Goal: Task Accomplishment & Management: Manage account settings

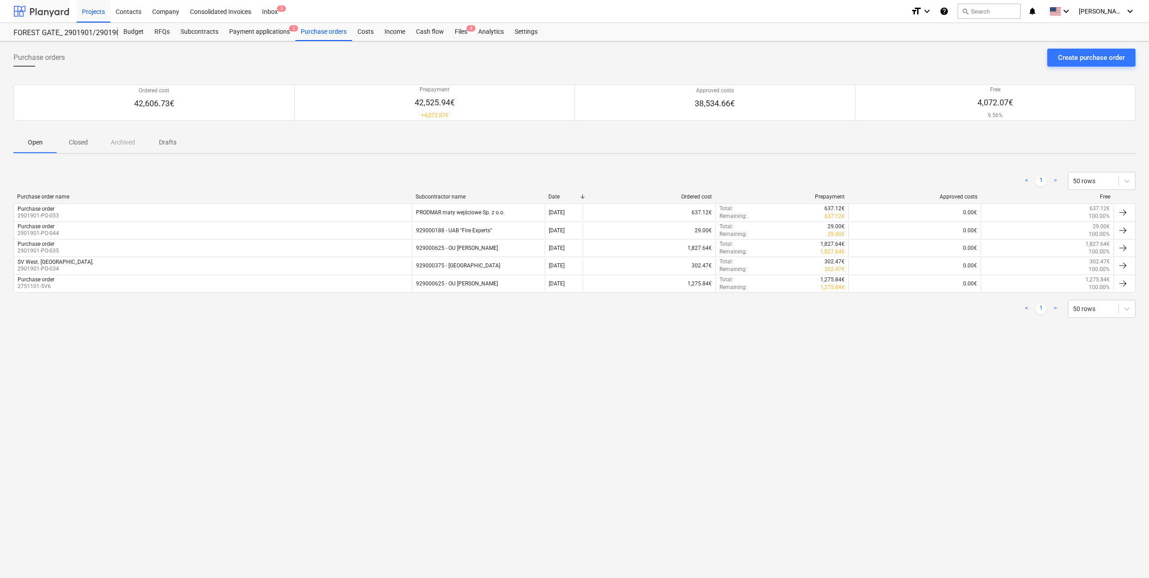
click at [53, 7] on div at bounding box center [42, 11] width 56 height 23
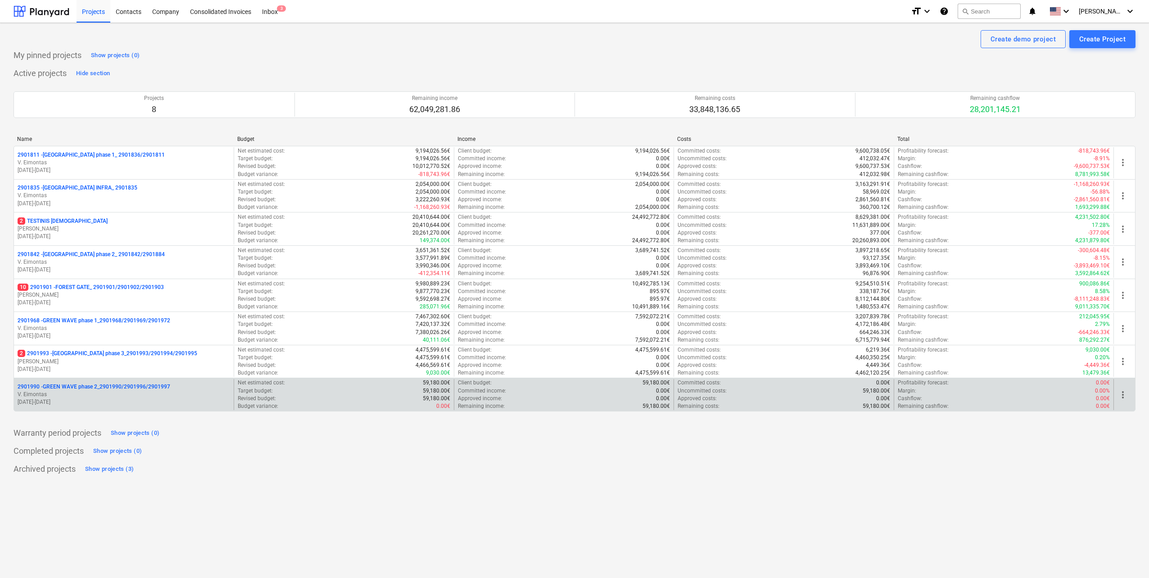
click at [98, 389] on p "2901990 - GREEN WAVE phase 2_2901990/2901996/2901997" at bounding box center [94, 387] width 153 height 8
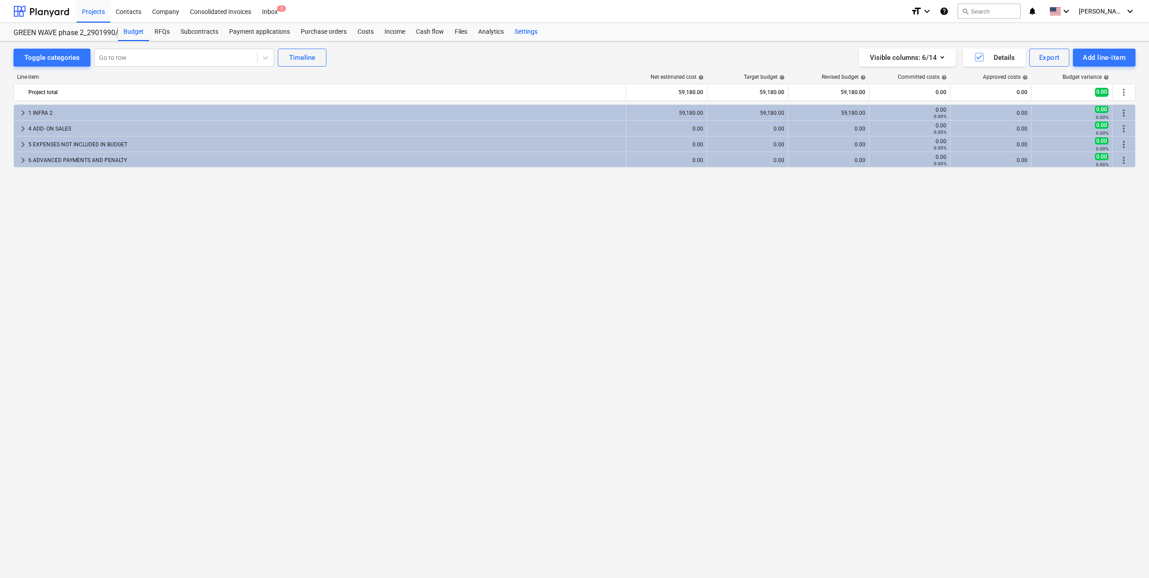
click at [530, 25] on div "Settings" at bounding box center [526, 32] width 34 height 18
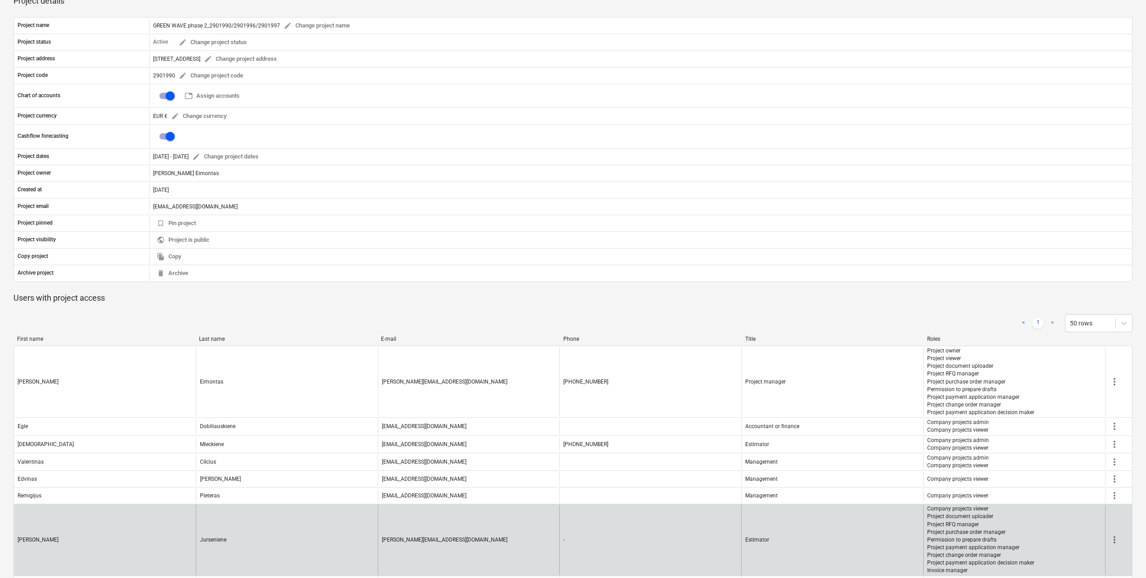
scroll to position [204, 0]
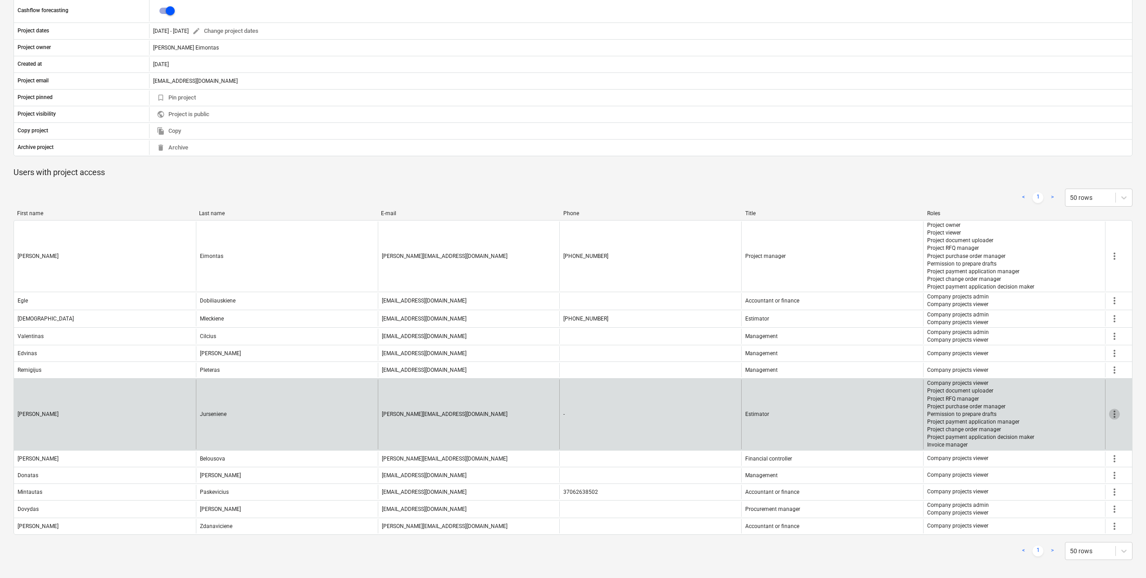
click at [1115, 412] on span "more_vert" at bounding box center [1114, 414] width 11 height 11
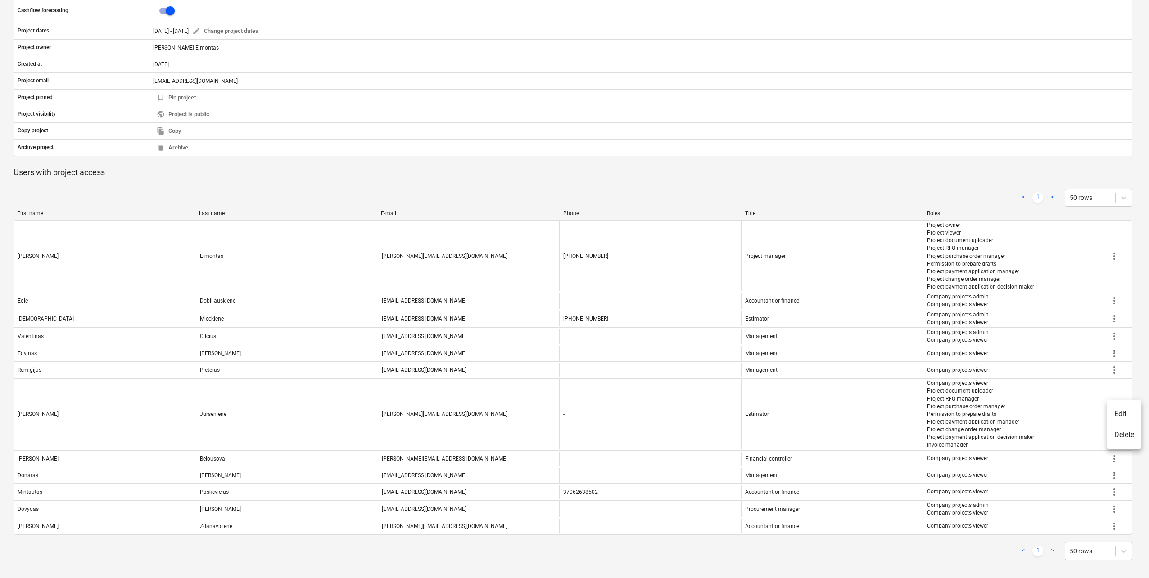
click at [435, 199] on div at bounding box center [574, 289] width 1149 height 578
click at [424, 185] on div "< 1 > 50 rows" at bounding box center [573, 197] width 1119 height 25
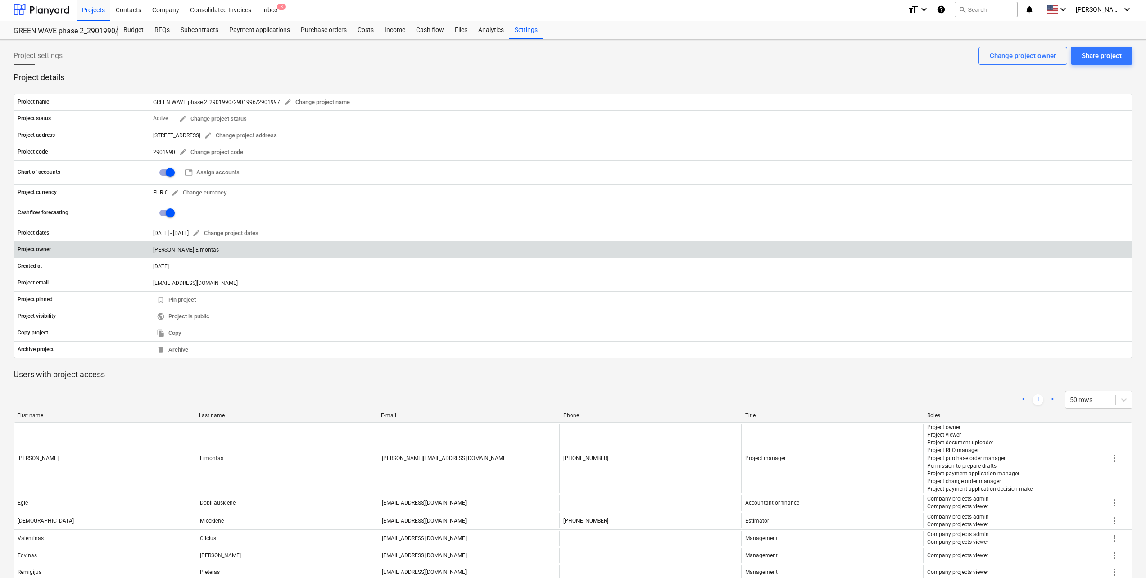
scroll to position [0, 0]
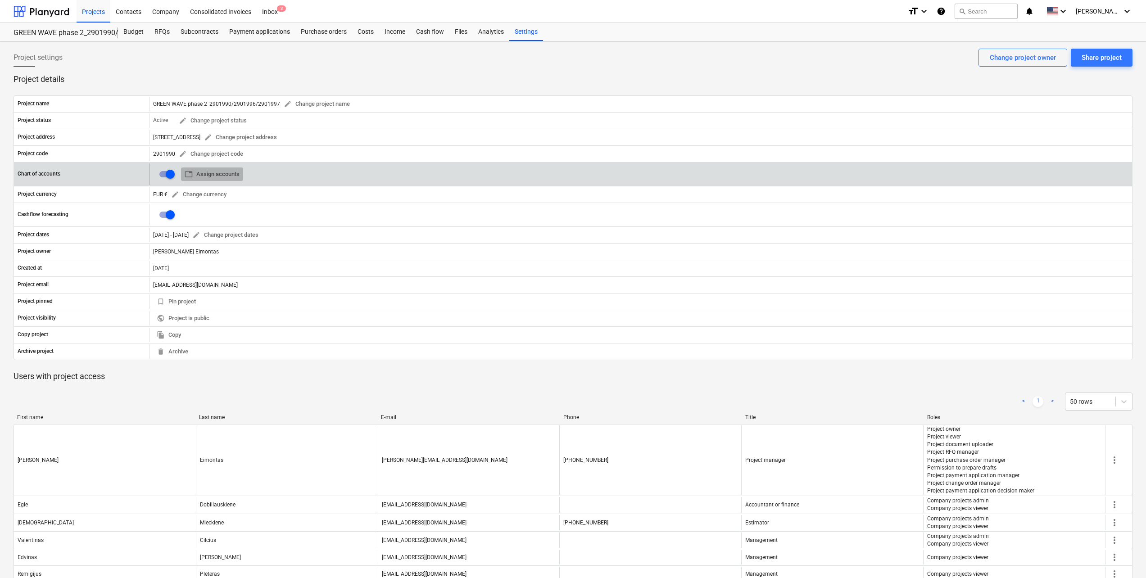
click at [220, 178] on span "table Assign accounts" at bounding box center [212, 174] width 55 height 10
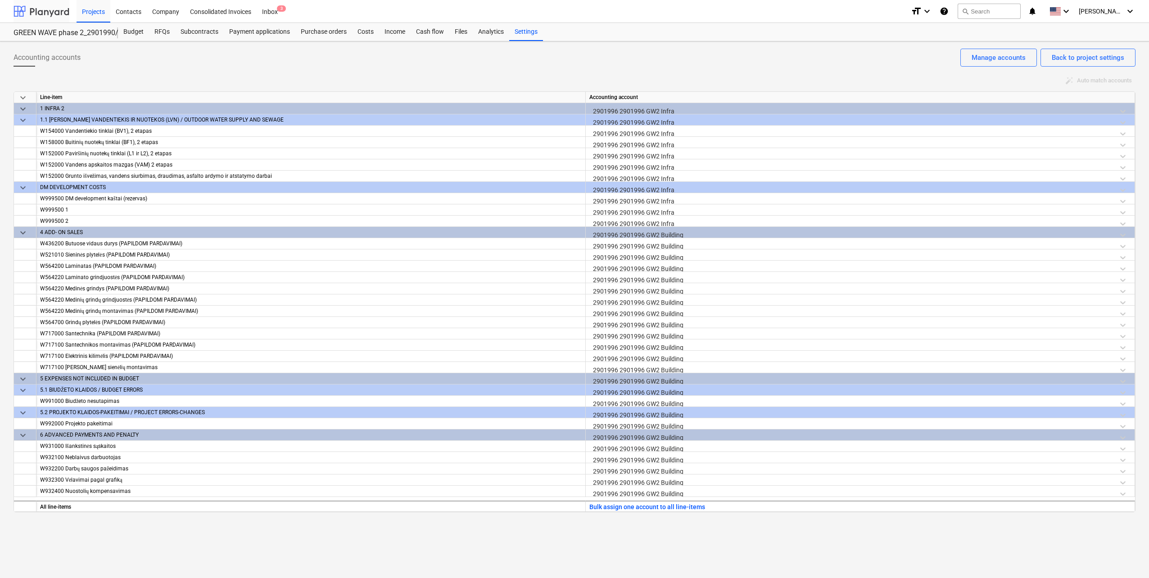
click at [45, 17] on div at bounding box center [42, 11] width 56 height 23
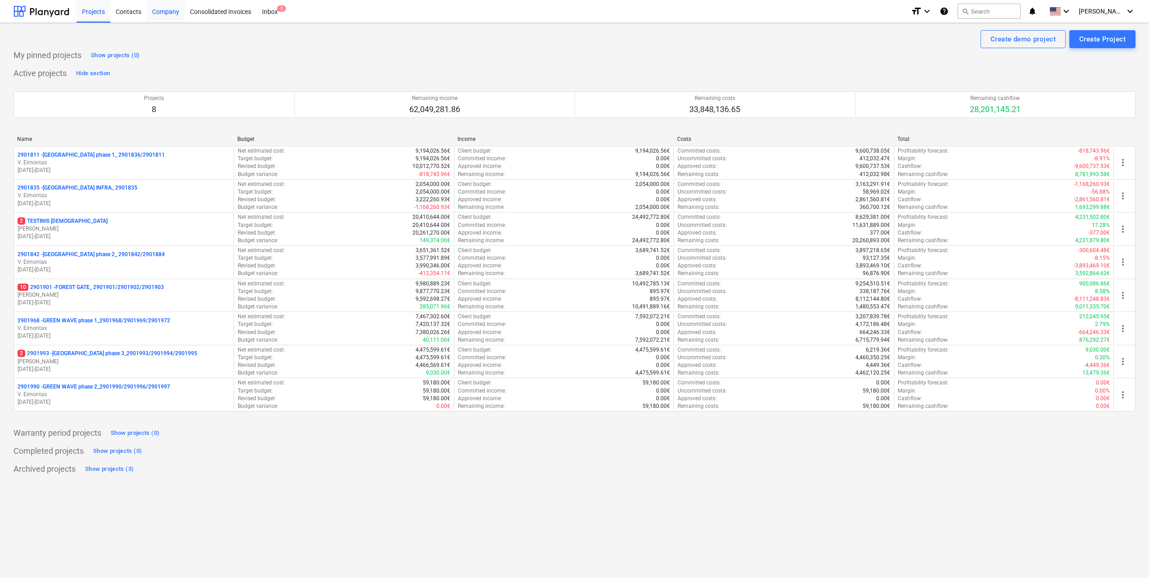
click at [161, 9] on div "Company" at bounding box center [166, 11] width 38 height 23
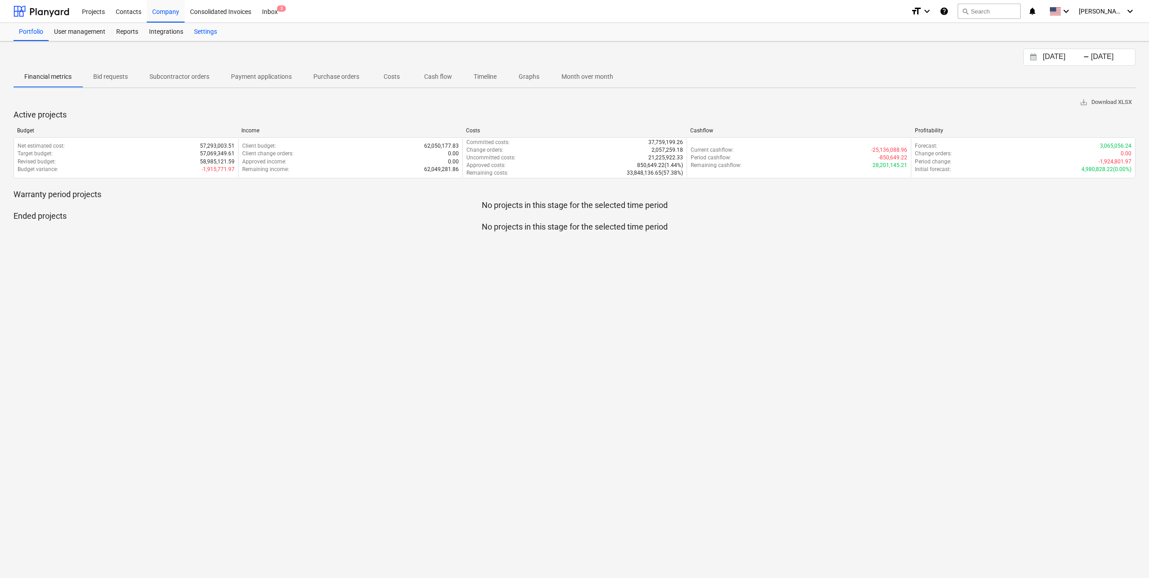
click at [213, 25] on div "Settings" at bounding box center [206, 32] width 34 height 18
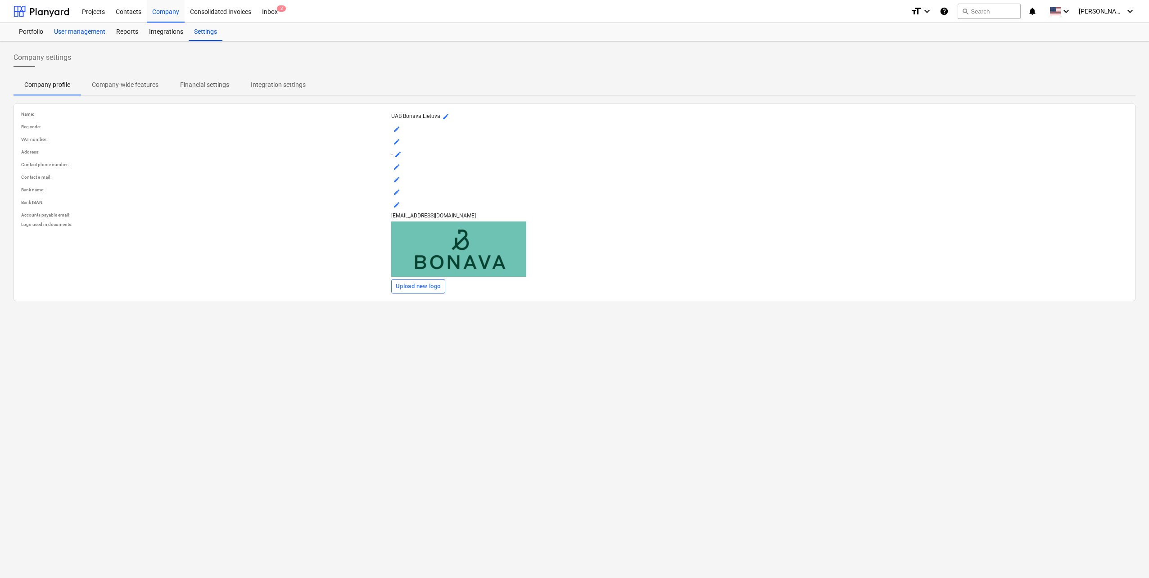
click at [65, 36] on div "User management" at bounding box center [80, 32] width 62 height 18
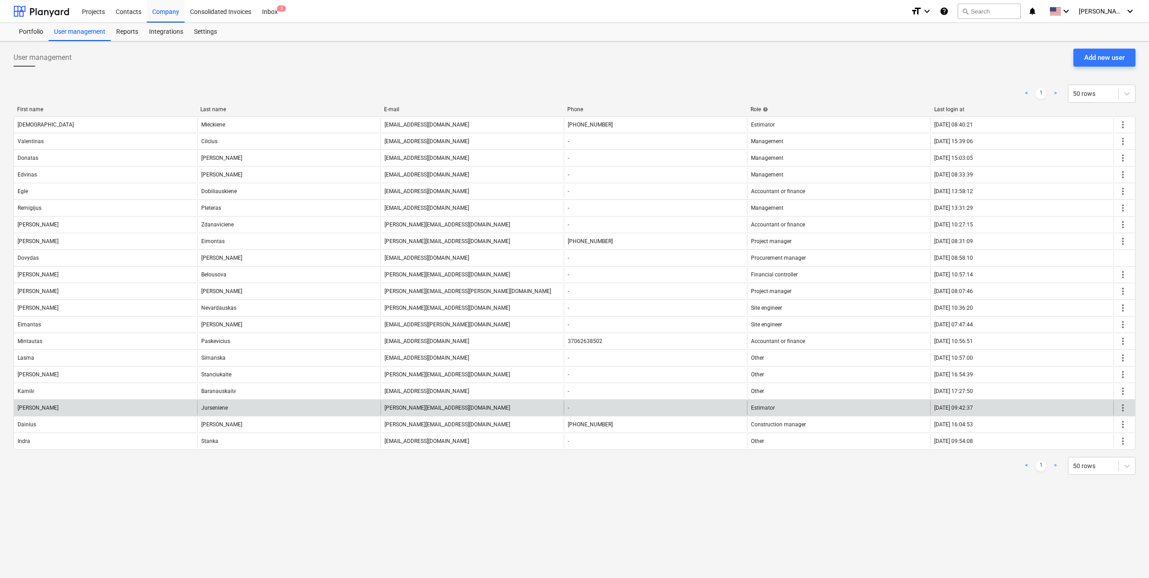
click at [1123, 404] on span "more_vert" at bounding box center [1123, 408] width 11 height 11
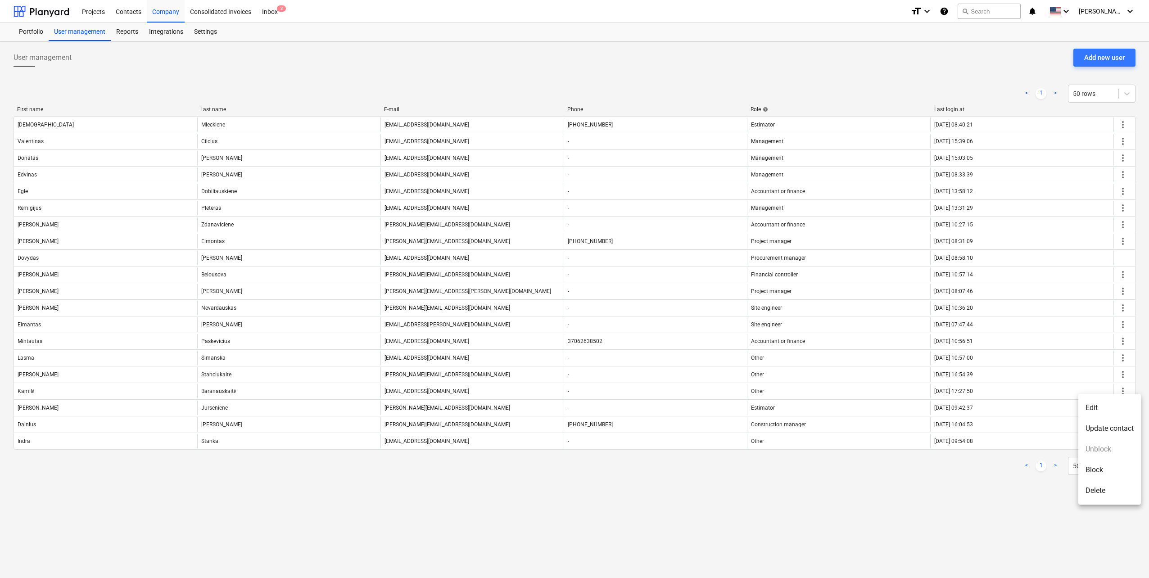
click at [1116, 411] on li "Edit" at bounding box center [1109, 408] width 63 height 21
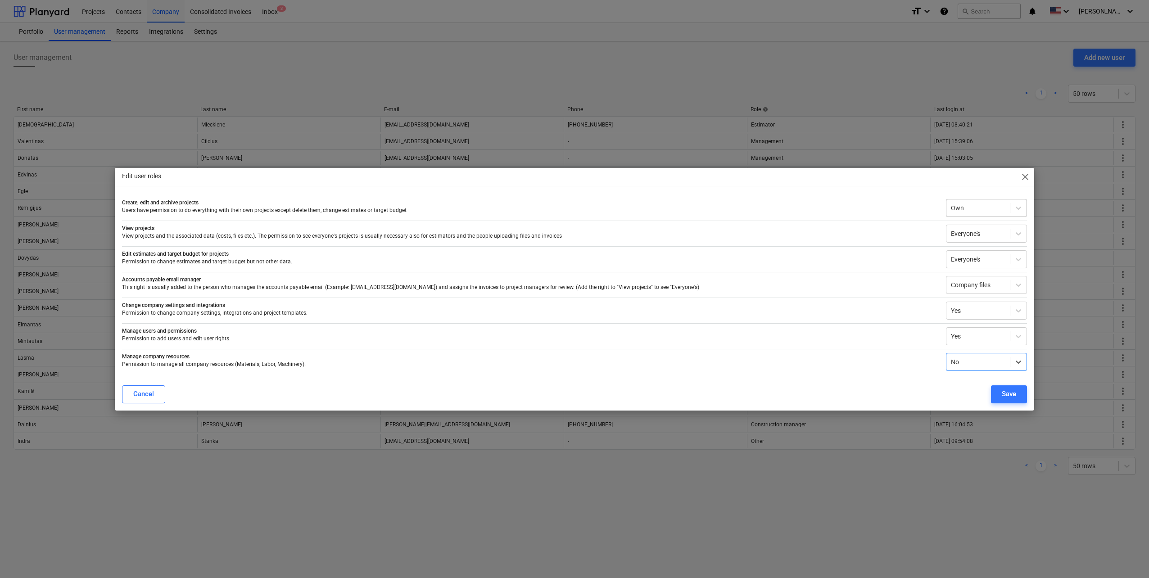
click at [968, 208] on div at bounding box center [978, 208] width 54 height 9
click at [974, 260] on div "Everyone's" at bounding box center [986, 258] width 81 height 14
click at [1013, 394] on div "Save" at bounding box center [1009, 394] width 14 height 12
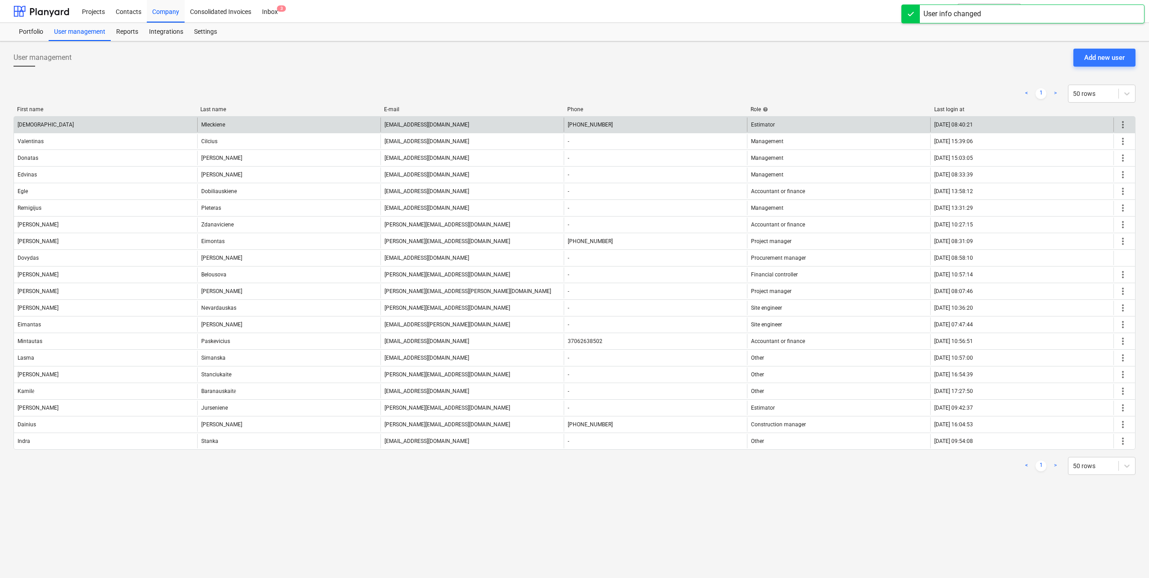
click at [1124, 127] on span "more_vert" at bounding box center [1123, 124] width 11 height 11
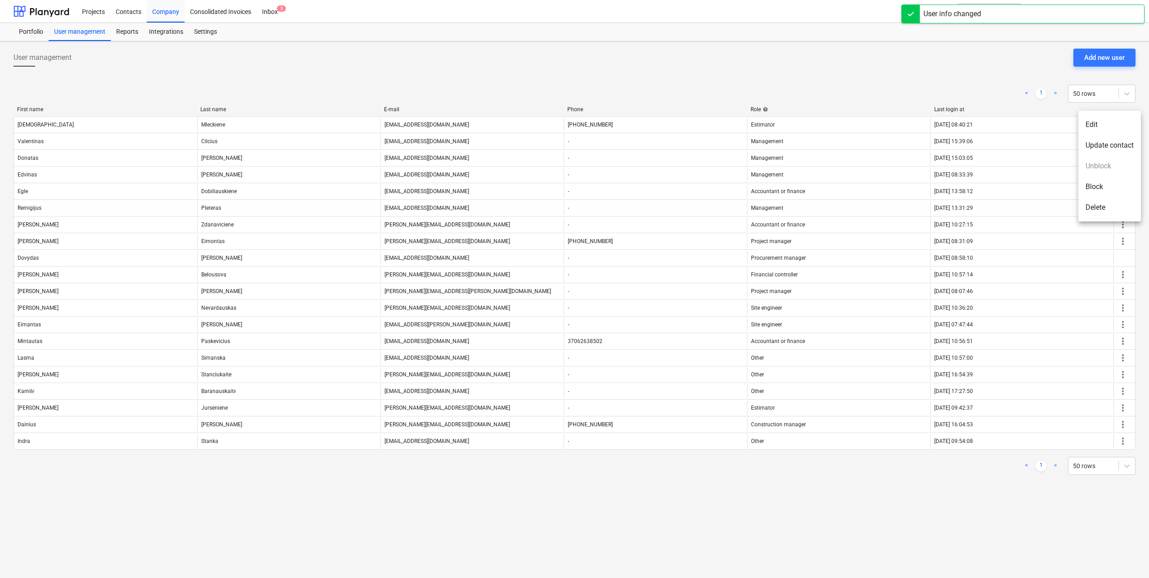
click at [1103, 128] on li "Edit" at bounding box center [1109, 124] width 63 height 21
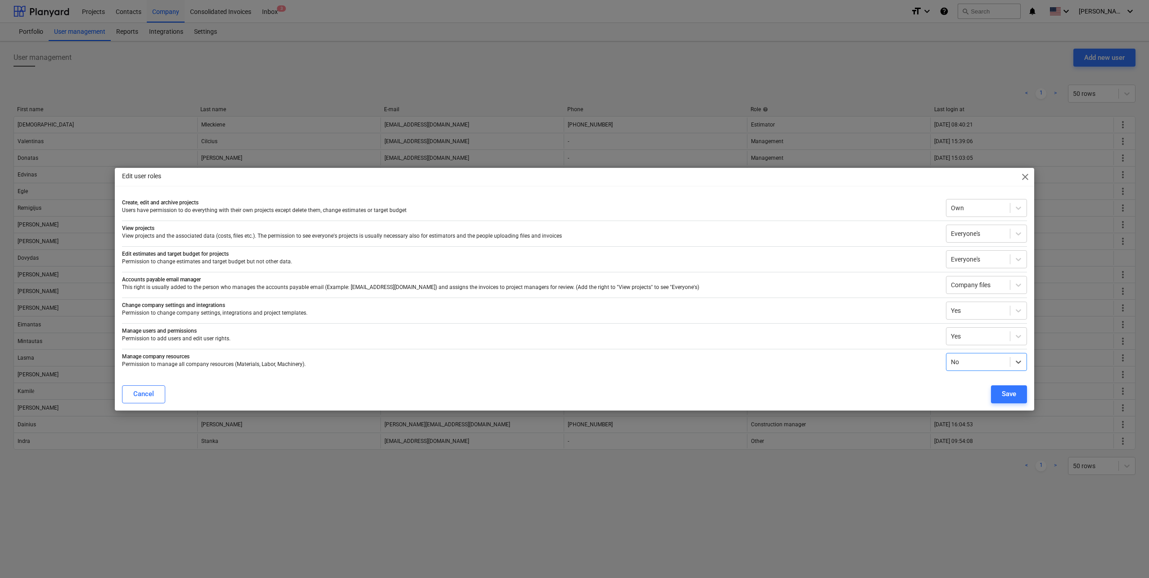
click at [1025, 181] on span "close" at bounding box center [1025, 177] width 11 height 11
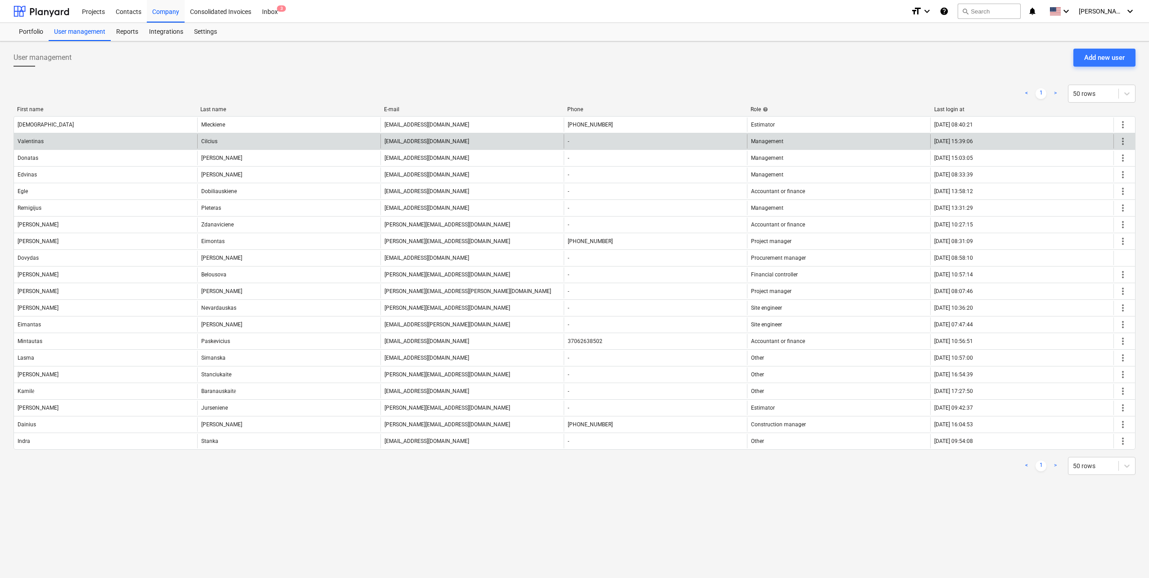
click at [1125, 141] on span "more_vert" at bounding box center [1123, 141] width 11 height 11
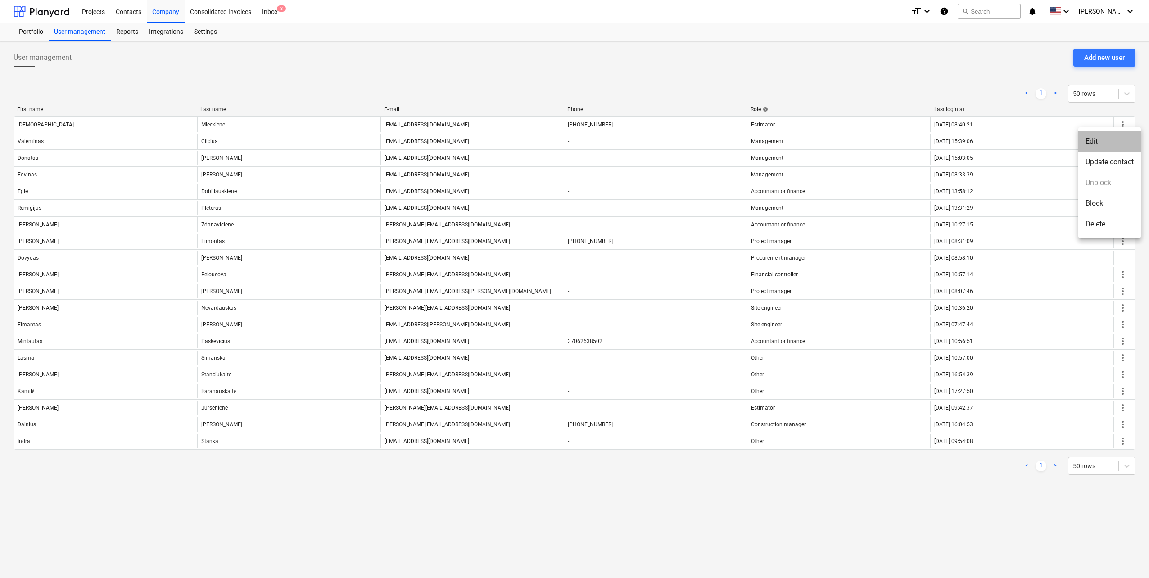
click at [1109, 144] on li "Edit" at bounding box center [1109, 141] width 63 height 21
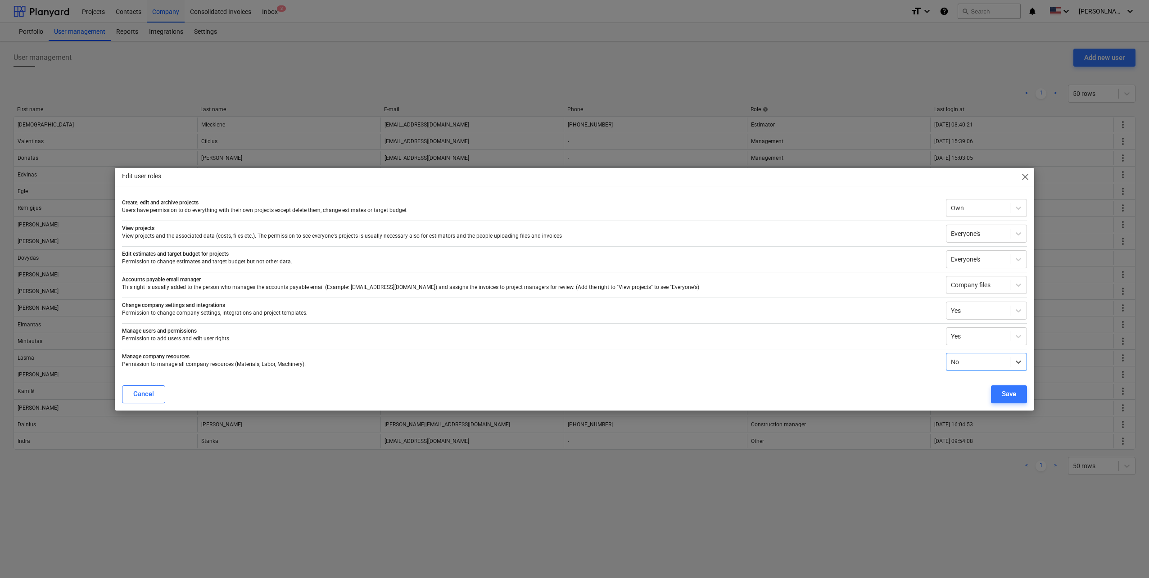
click at [1028, 175] on span "close" at bounding box center [1025, 177] width 11 height 11
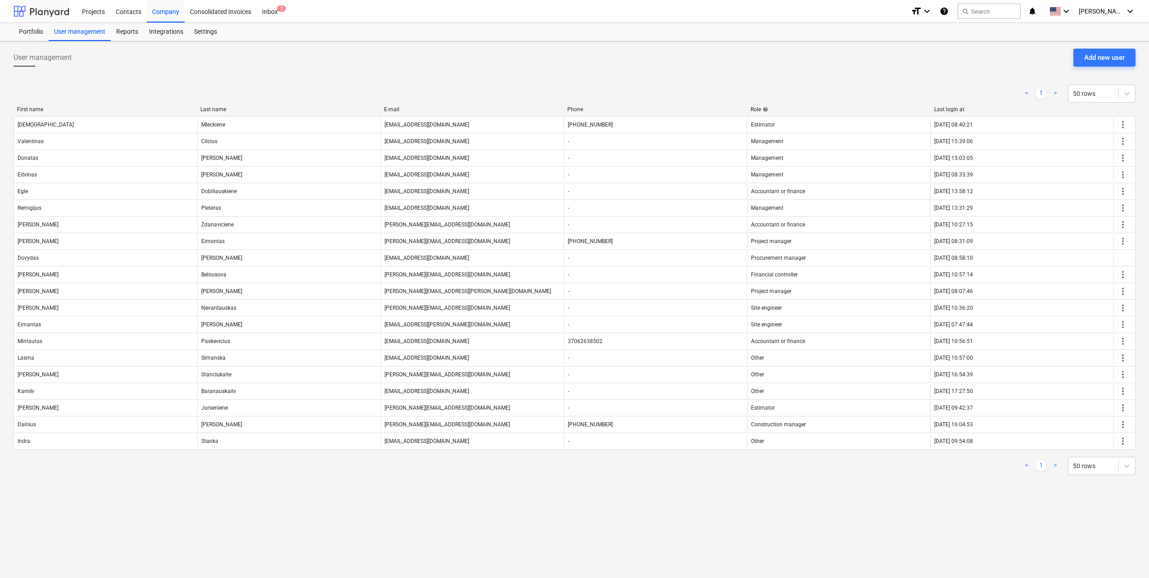
click at [44, 9] on div at bounding box center [42, 11] width 56 height 23
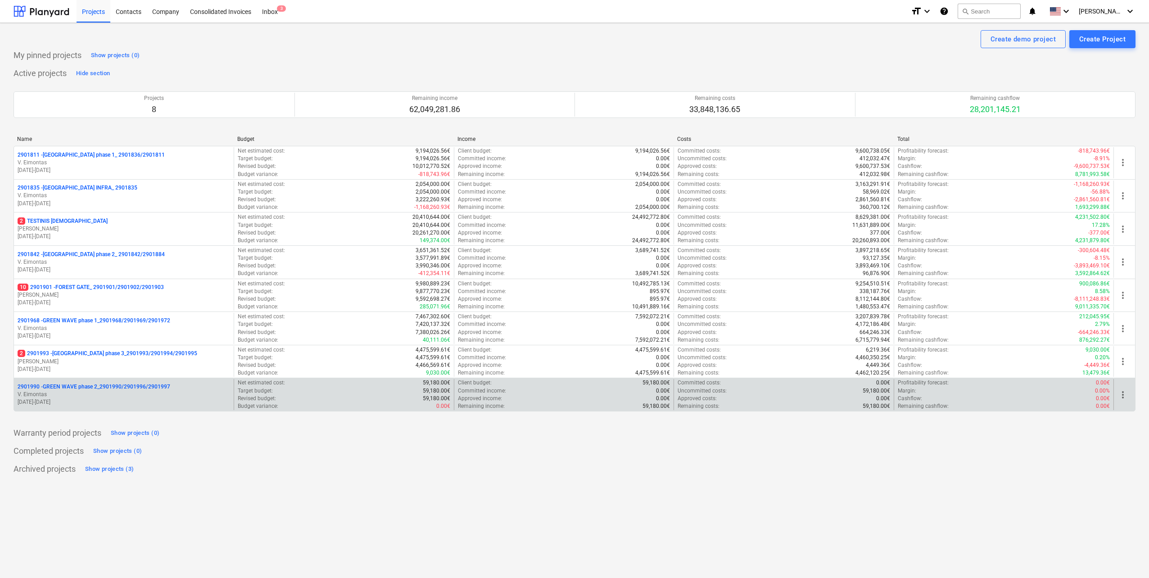
click at [167, 397] on p "V. Eimontas" at bounding box center [124, 395] width 213 height 8
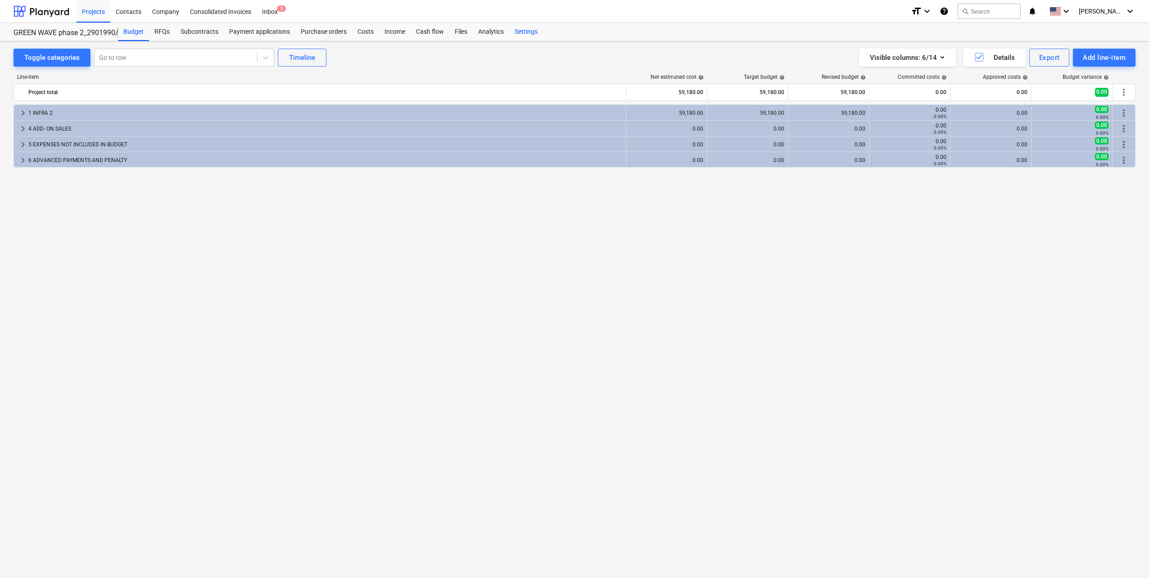
click at [530, 36] on div "Settings" at bounding box center [526, 32] width 34 height 18
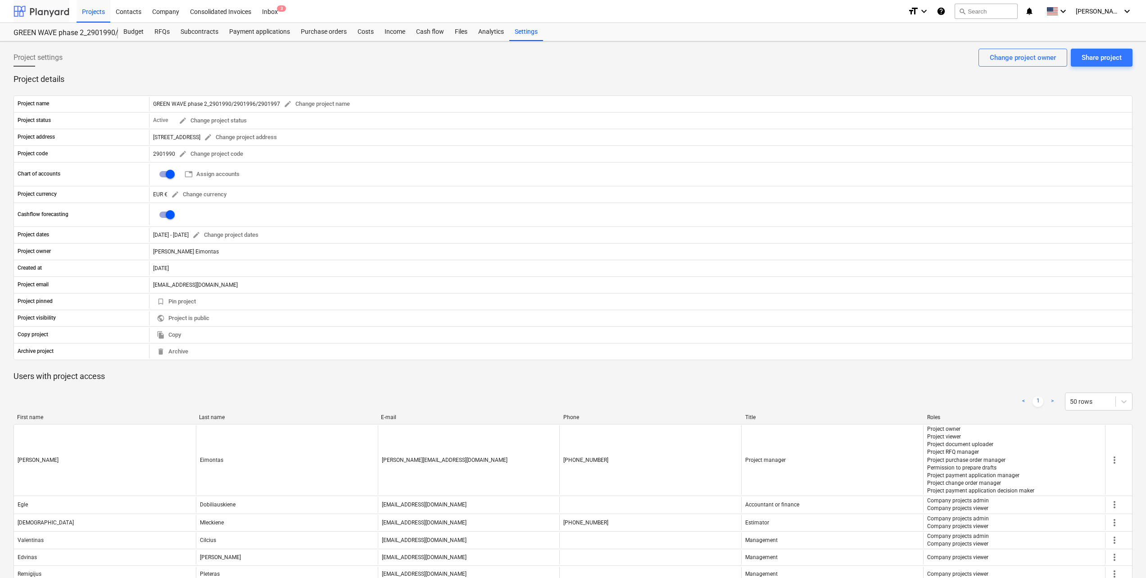
click at [41, 8] on div at bounding box center [42, 11] width 56 height 23
